Goal: Task Accomplishment & Management: Manage account settings

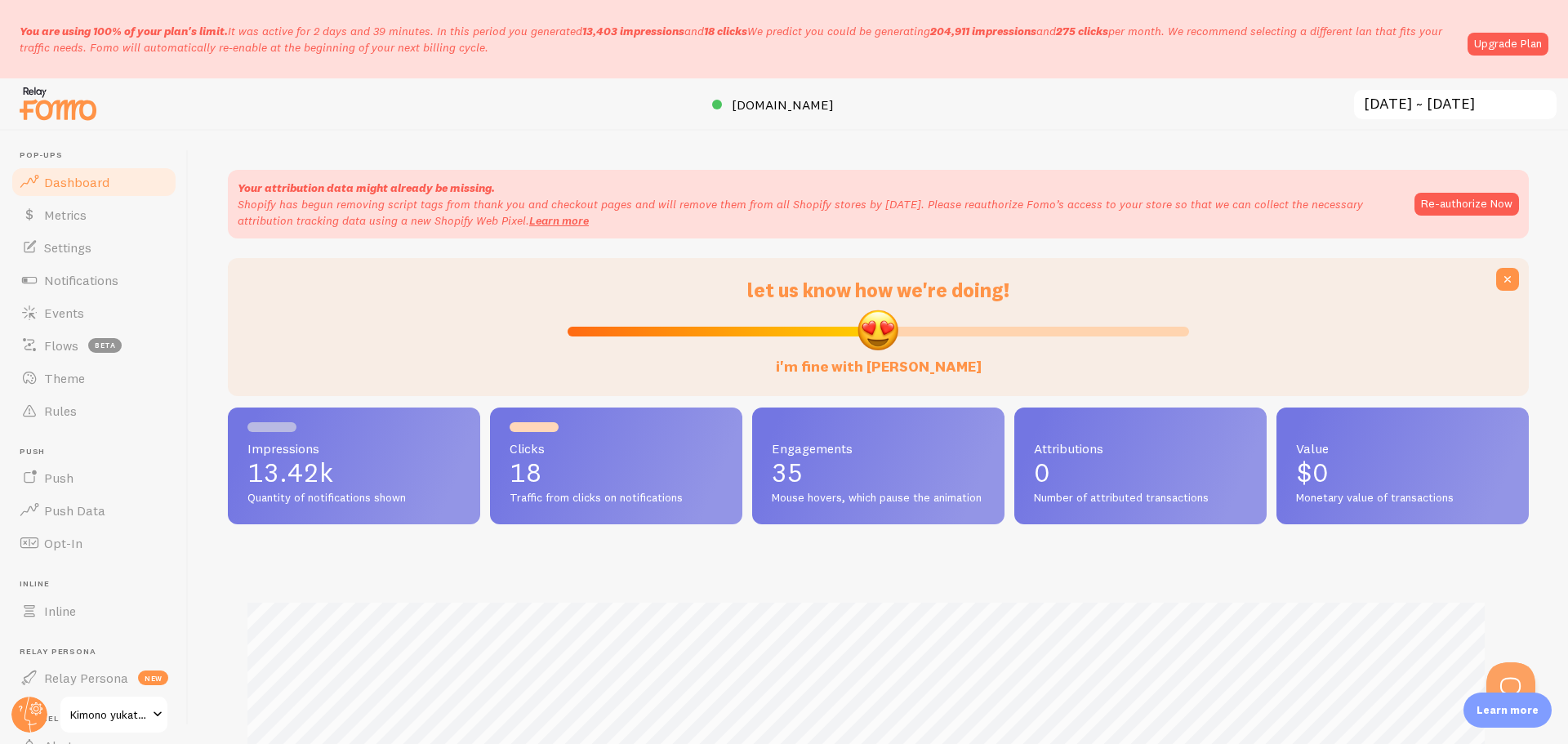
scroll to position [816332, 815553]
drag, startPoint x: 872, startPoint y: 330, endPoint x: 915, endPoint y: 330, distance: 43.0
type input "57"
click at [915, 330] on input "i'm fine with Fomo" at bounding box center [878, 332] width 622 height 20
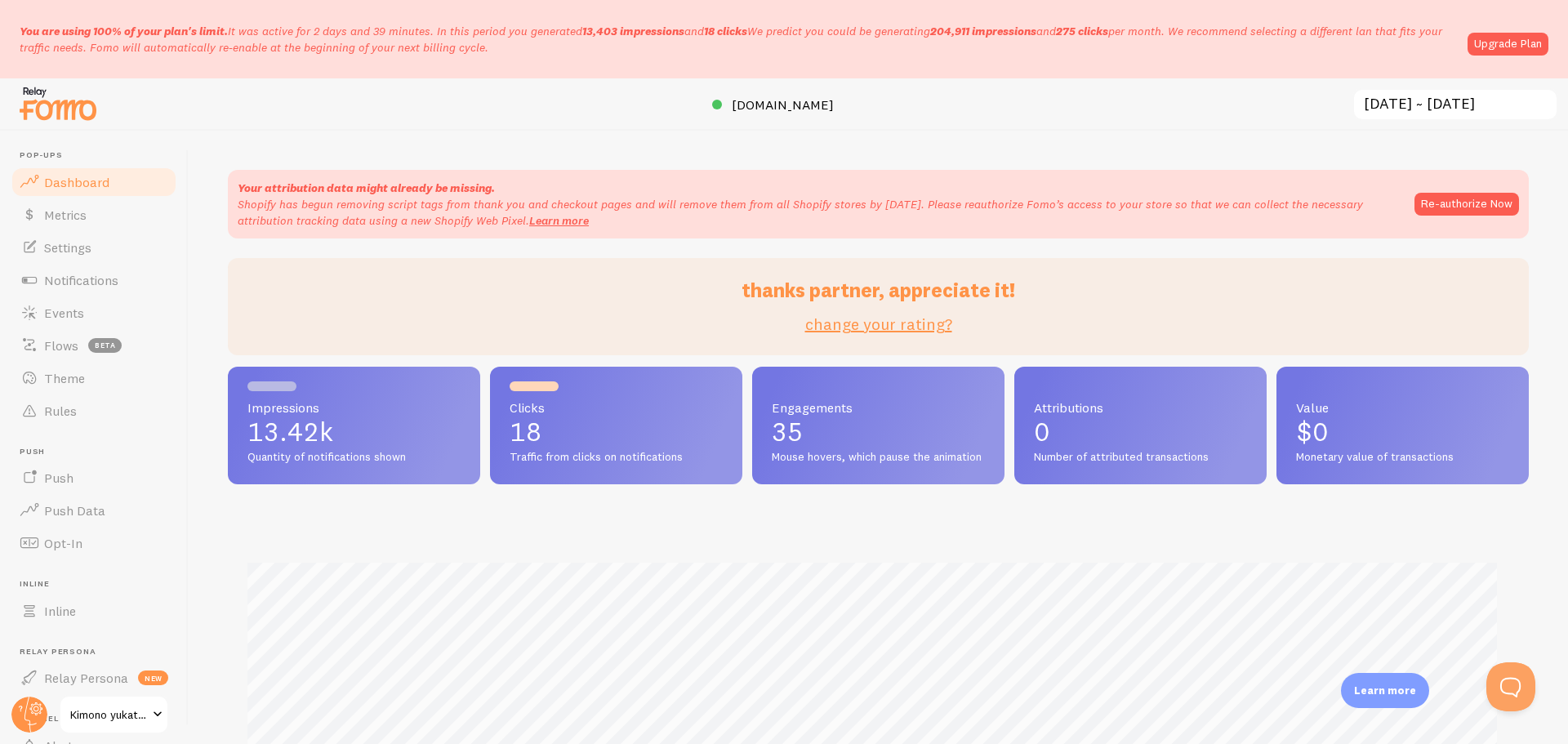
drag, startPoint x: 915, startPoint y: 330, endPoint x: 892, endPoint y: 330, distance: 23.0
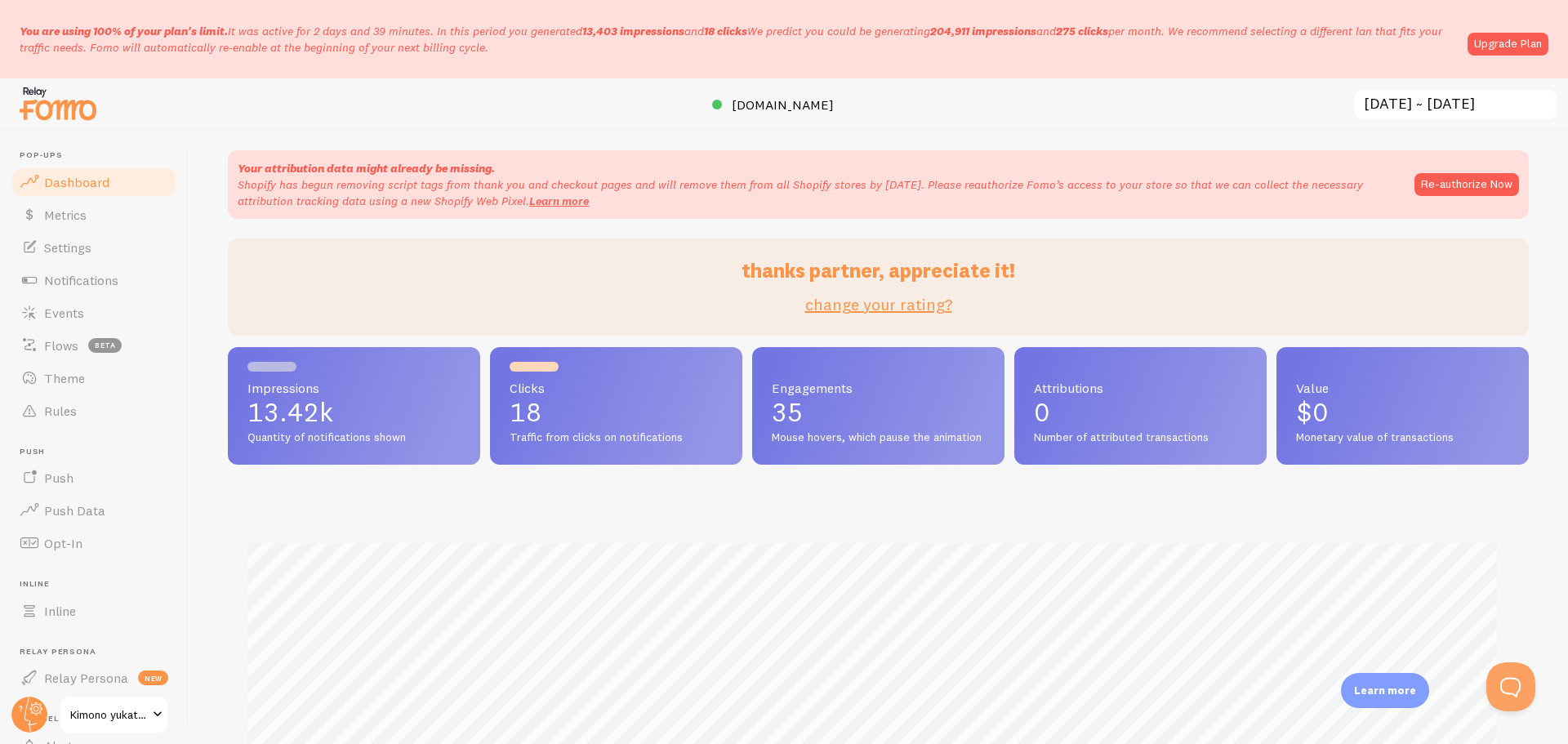
scroll to position [0, 0]
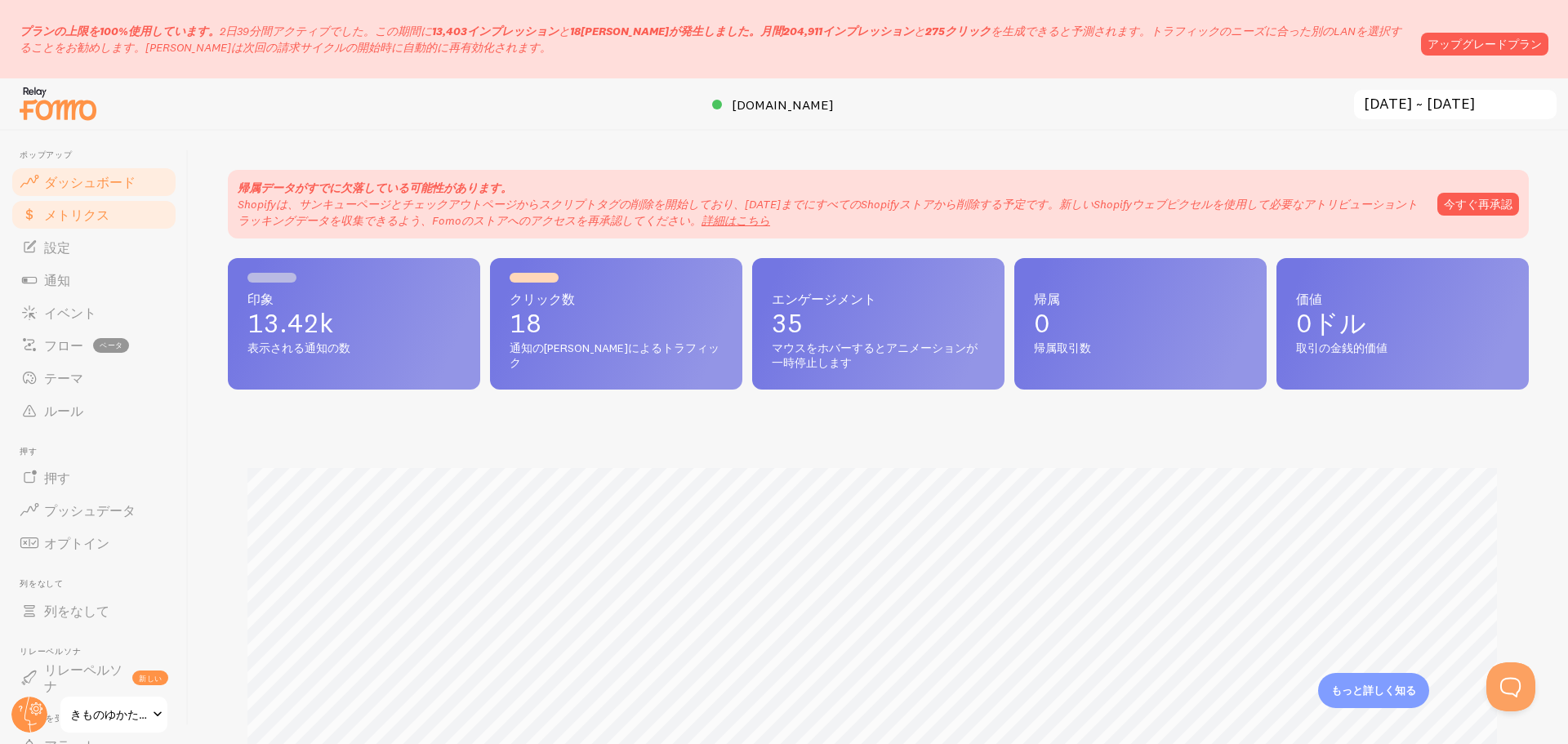
click at [75, 217] on font "メトリクス" at bounding box center [77, 214] width 66 height 16
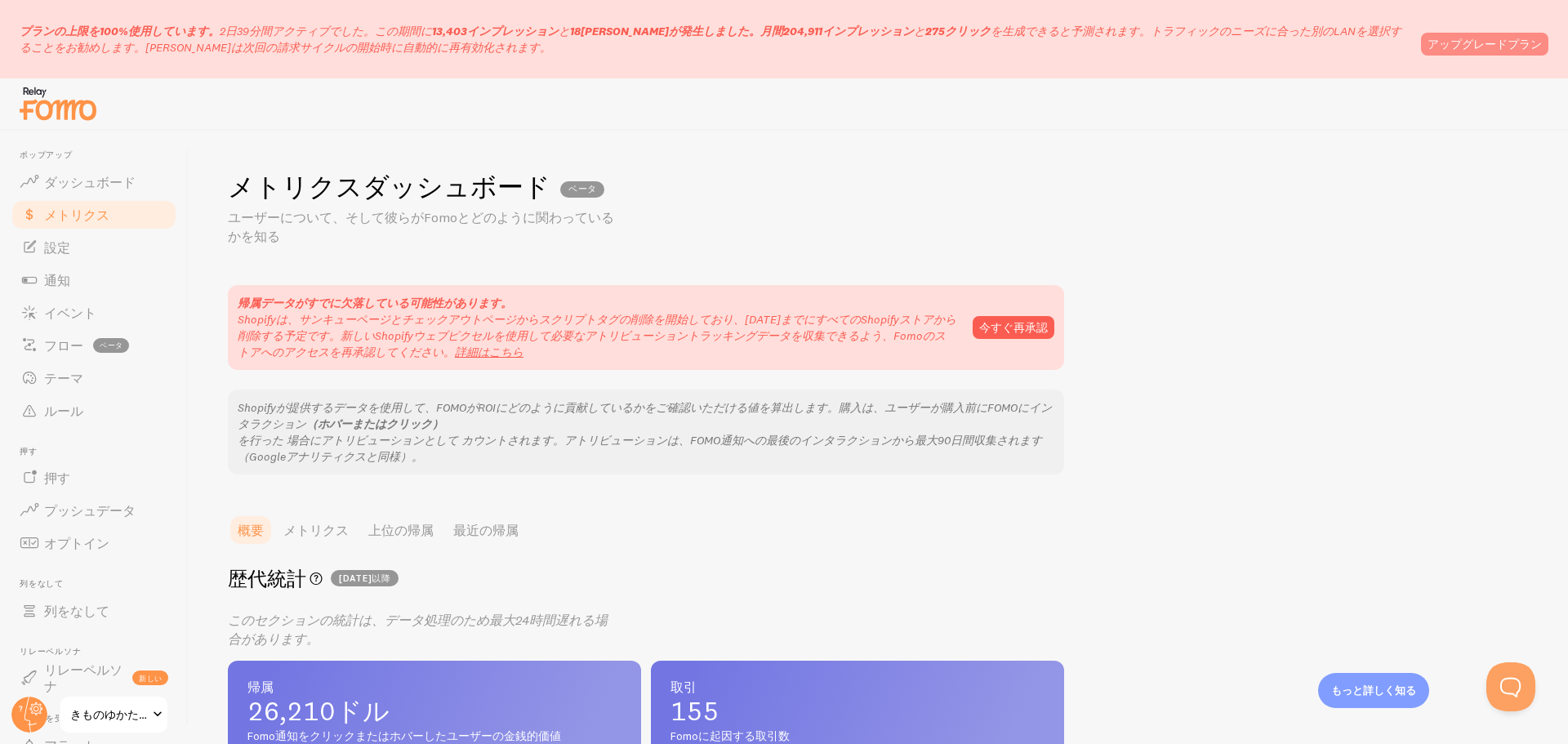
click at [1455, 37] on font "アップグレードプラン" at bounding box center [1485, 44] width 115 height 15
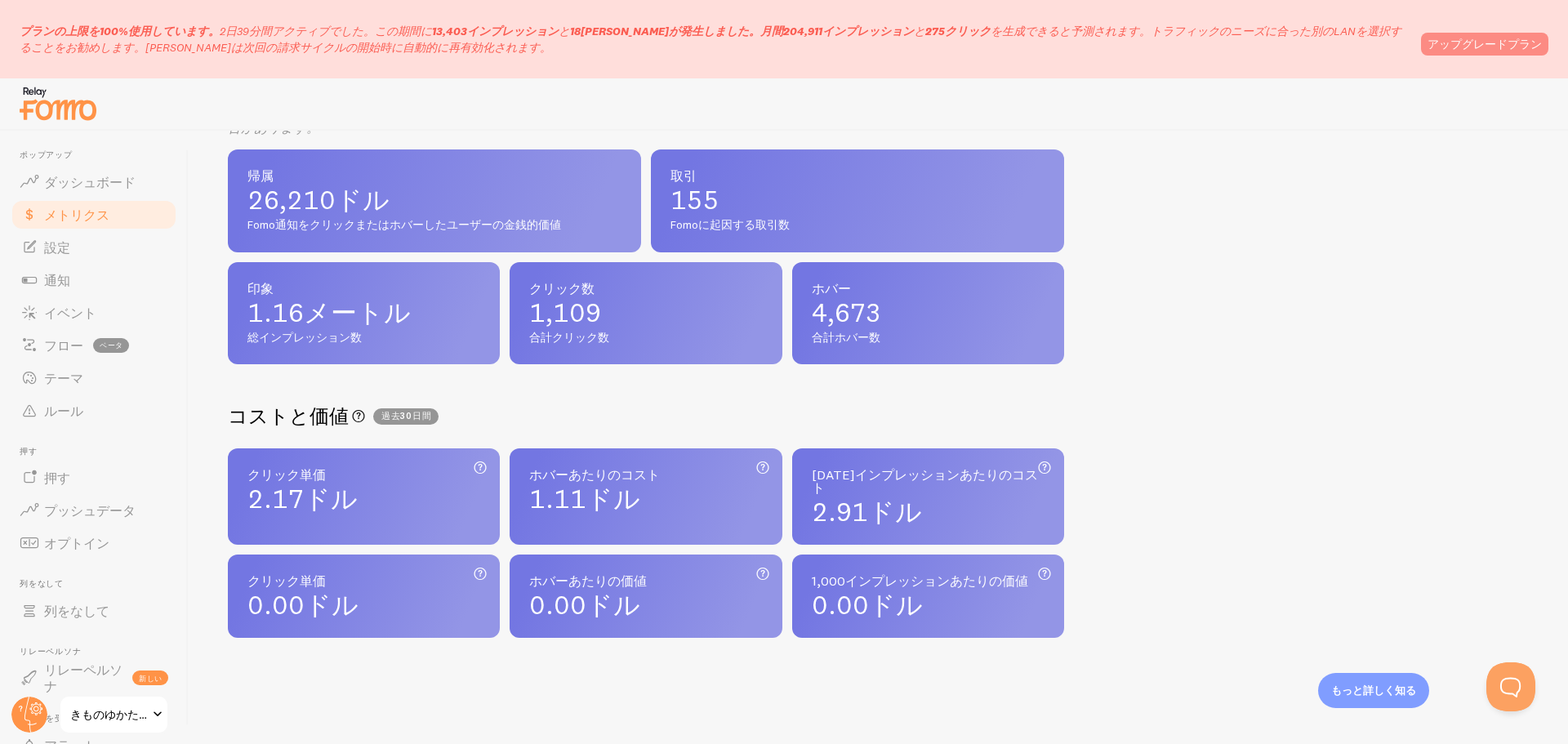
scroll to position [529, 0]
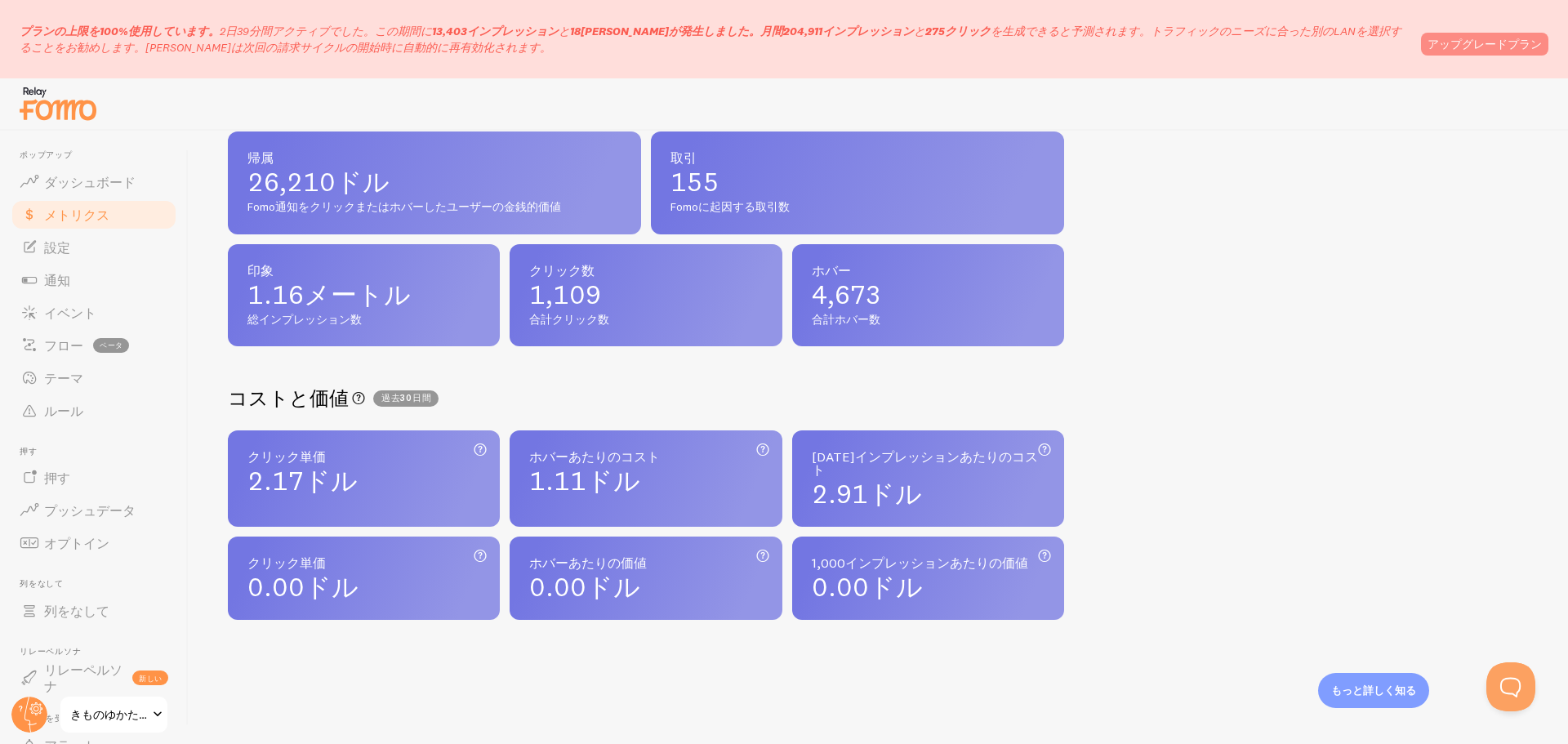
click at [1361, 697] on font "もっと詳しく知る" at bounding box center [1374, 690] width 85 height 13
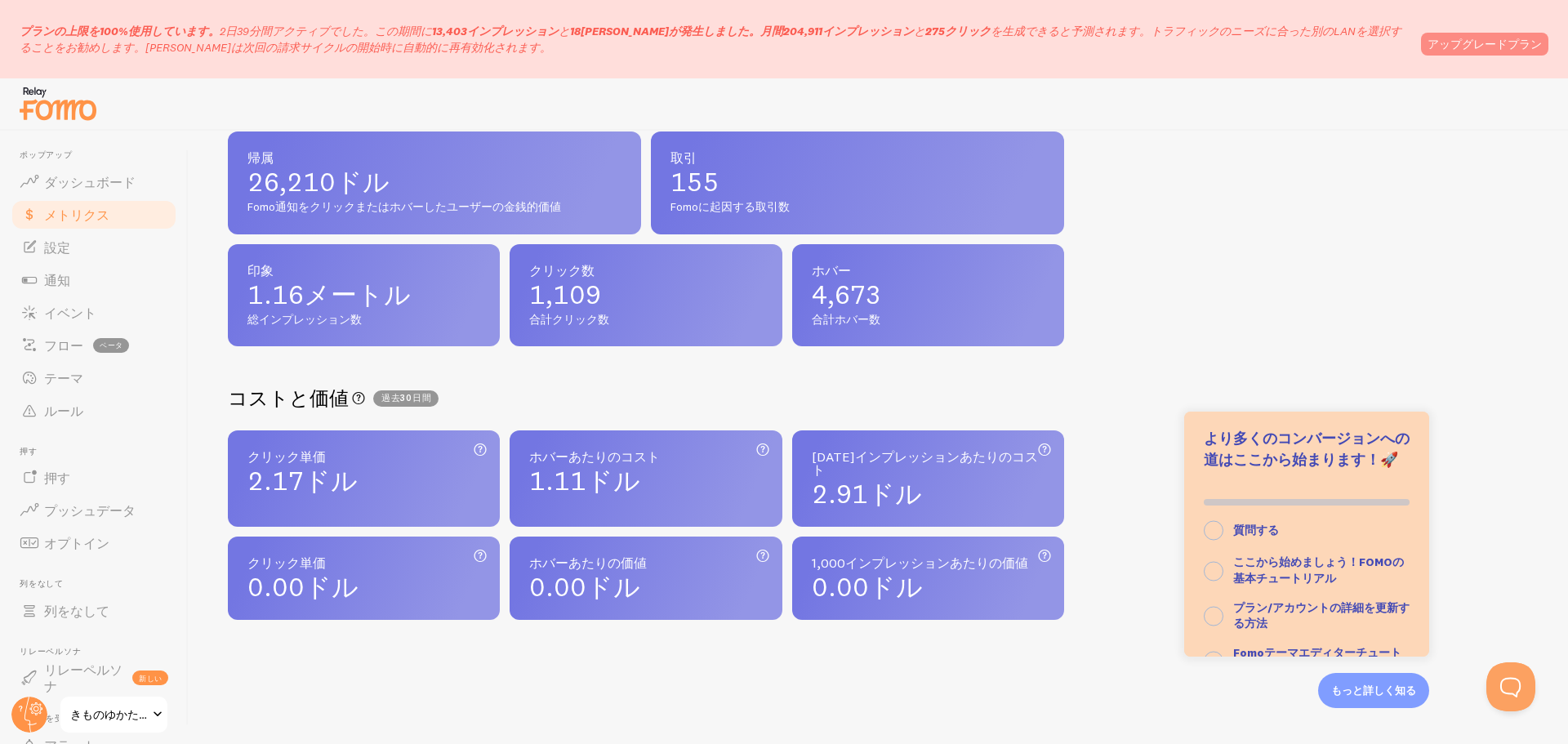
click at [1154, 593] on div "メトリクスダッシュボード ベータ ユーザーについて、そして彼らがFomoとどのように関わっているかを知る 帰属データがすでに欠落している可能性があります。 S…" at bounding box center [878, 437] width 1380 height 613
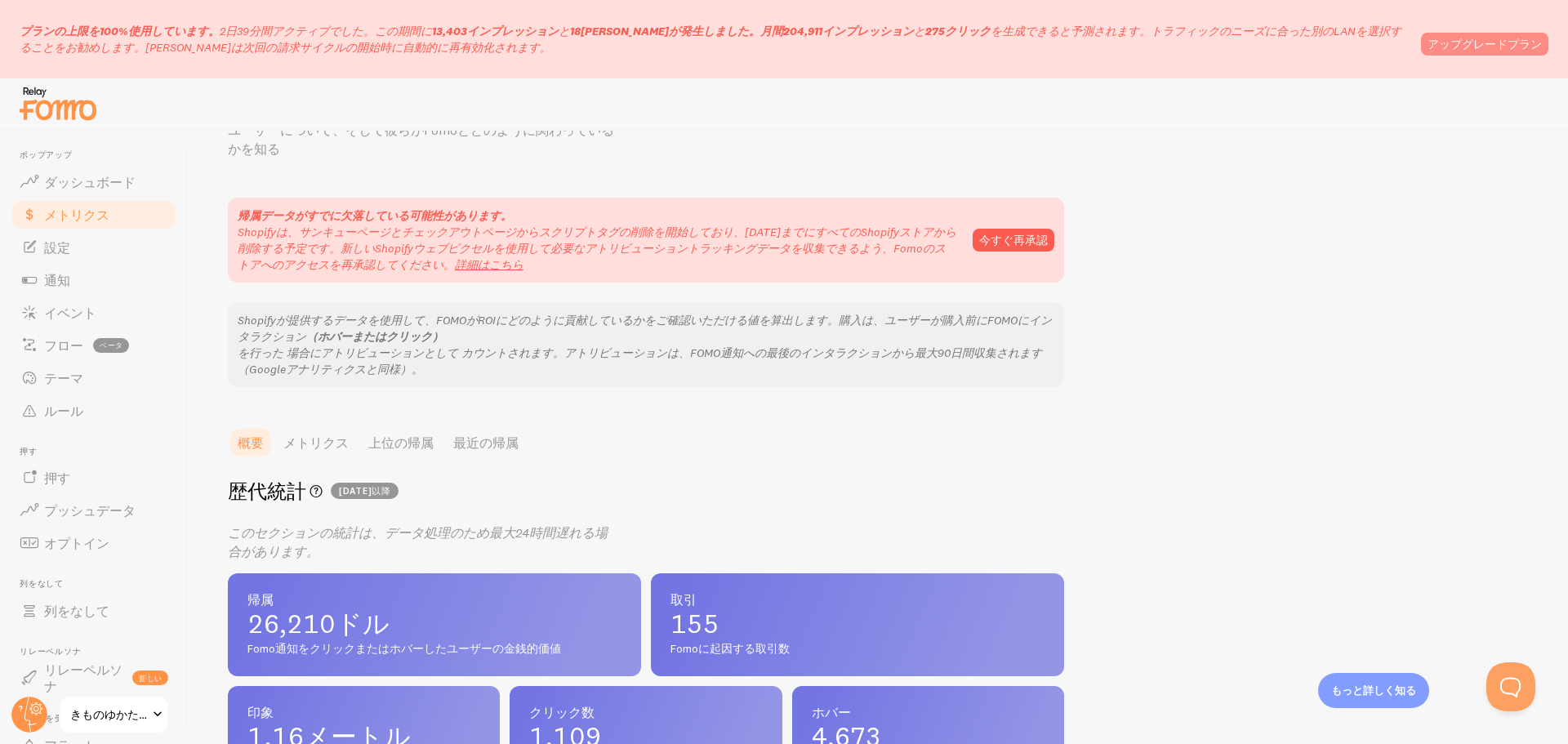
scroll to position [0, 0]
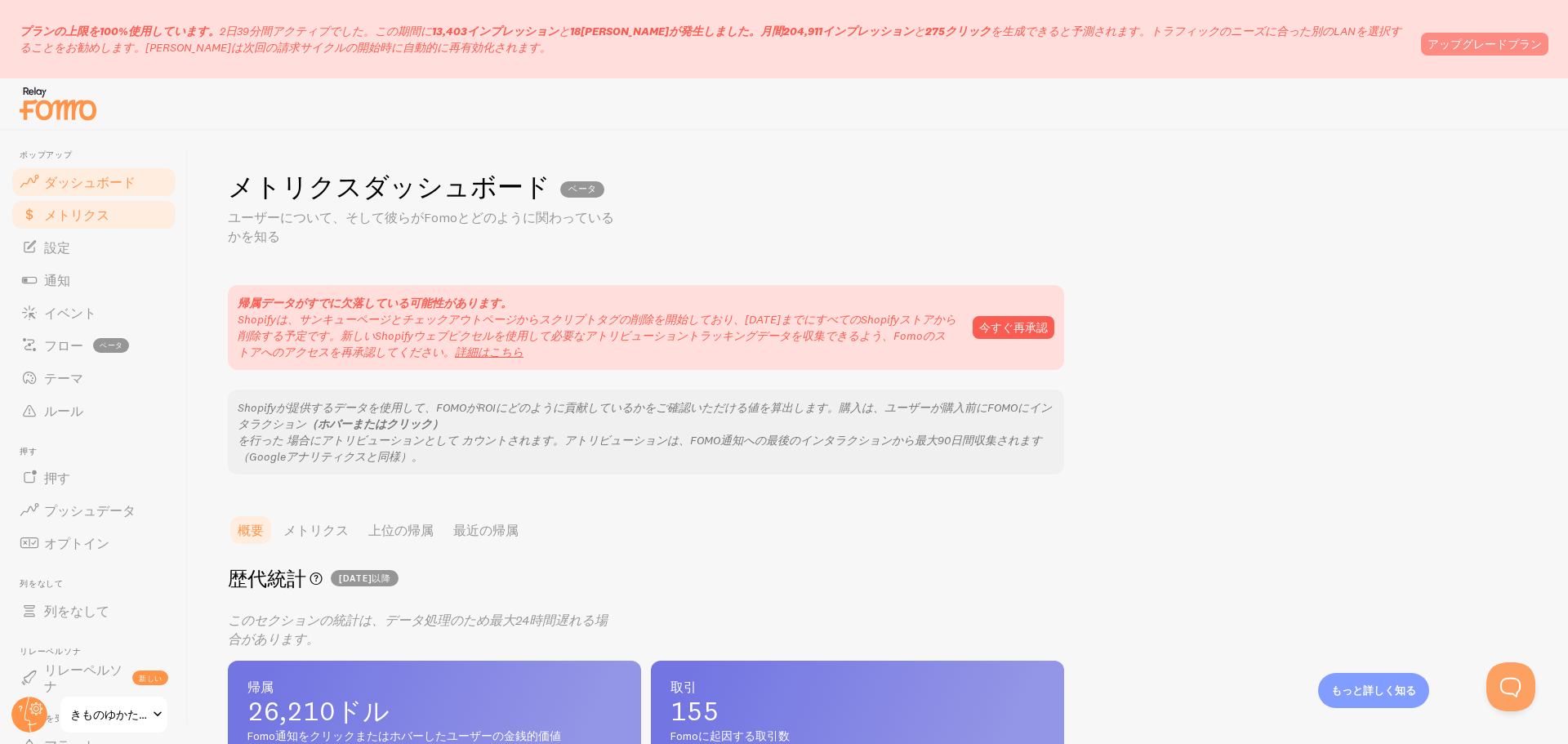
click at [90, 175] on font "ダッシュボード" at bounding box center [89, 181] width 91 height 16
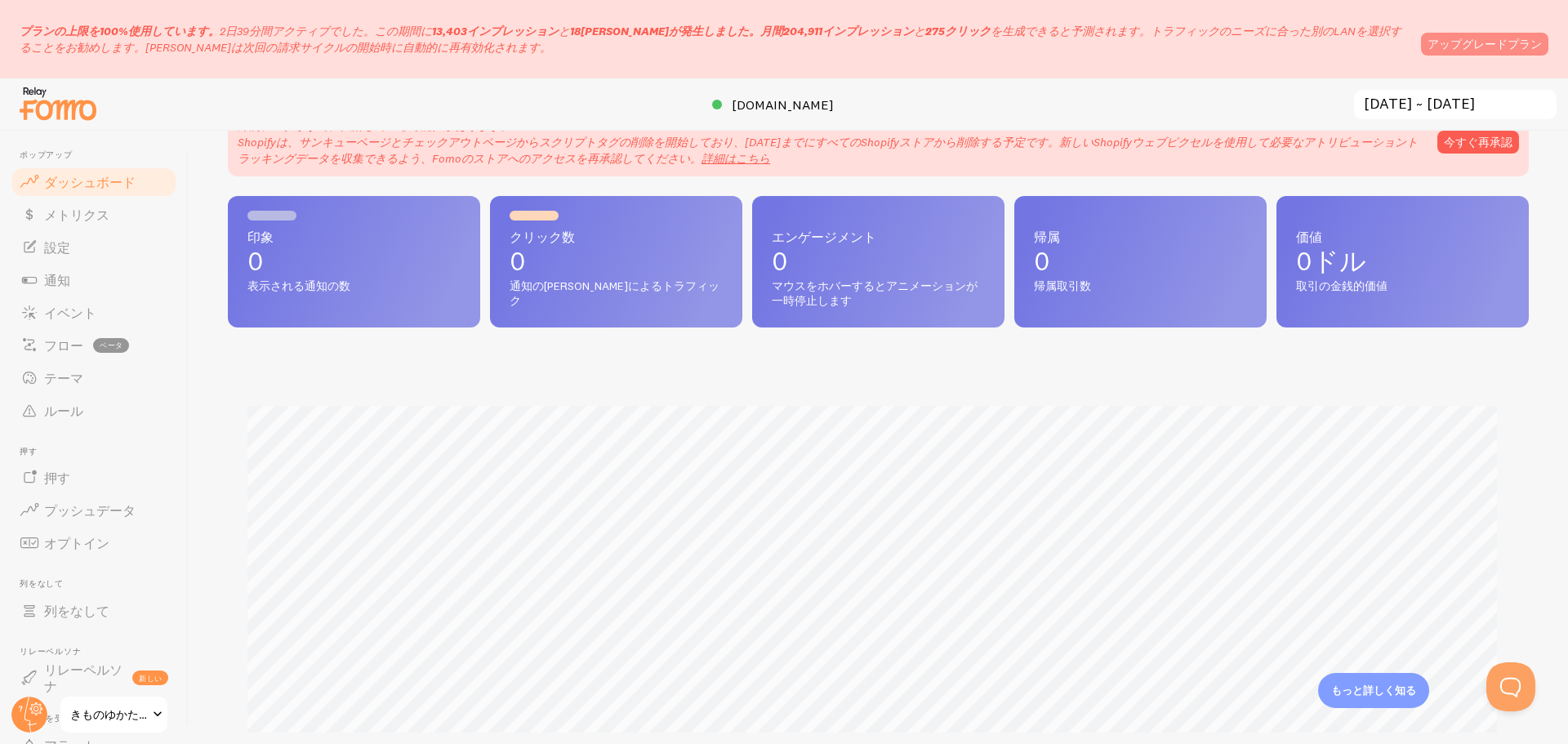
scroll to position [163, 0]
